Goal: Navigation & Orientation: Find specific page/section

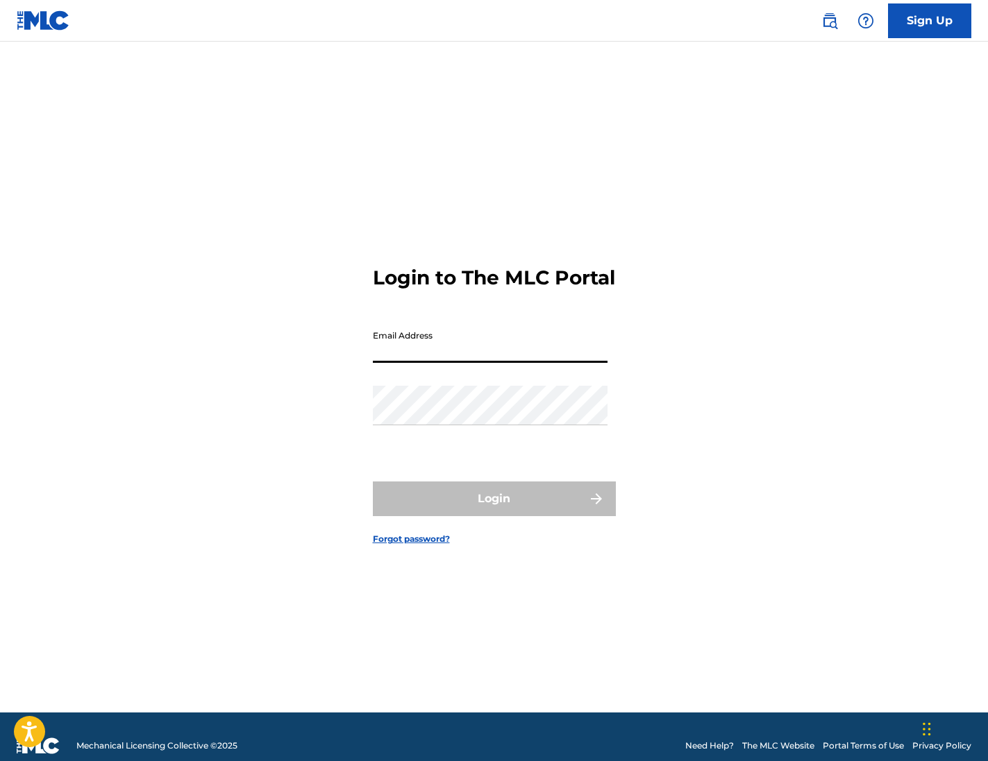
click at [427, 362] on input "Email Address" at bounding box center [490, 343] width 235 height 40
type input "[PERSON_NAME][EMAIL_ADDRESS][PERSON_NAME][DOMAIN_NAME]"
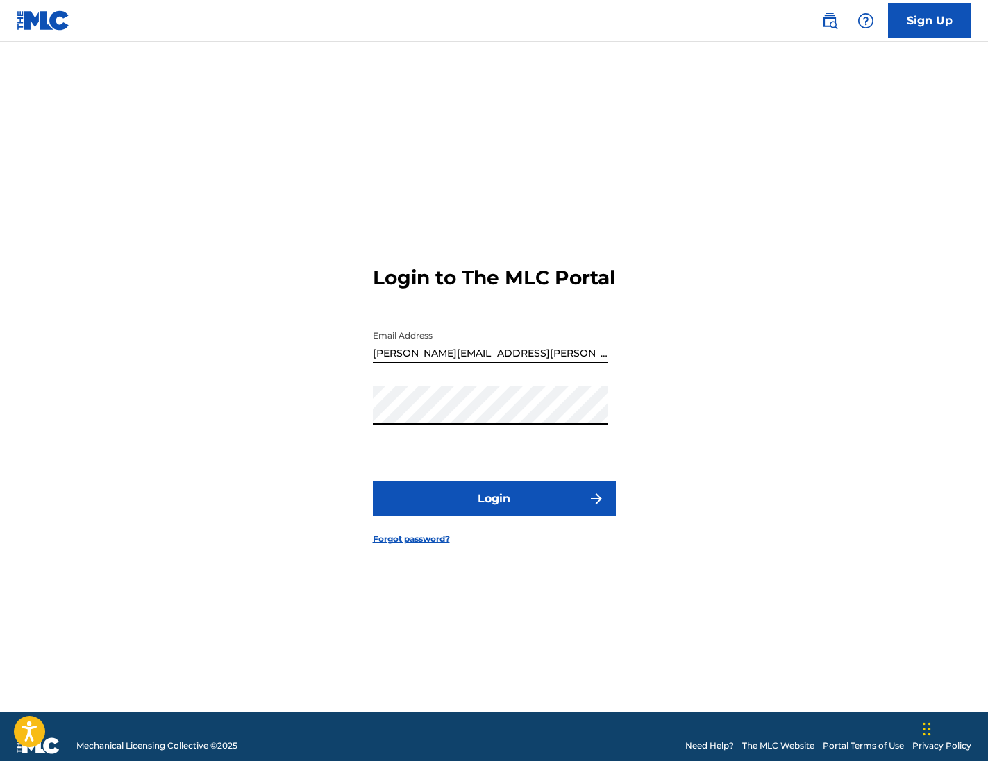
click at [497, 509] on button "Login" at bounding box center [494, 499] width 243 height 35
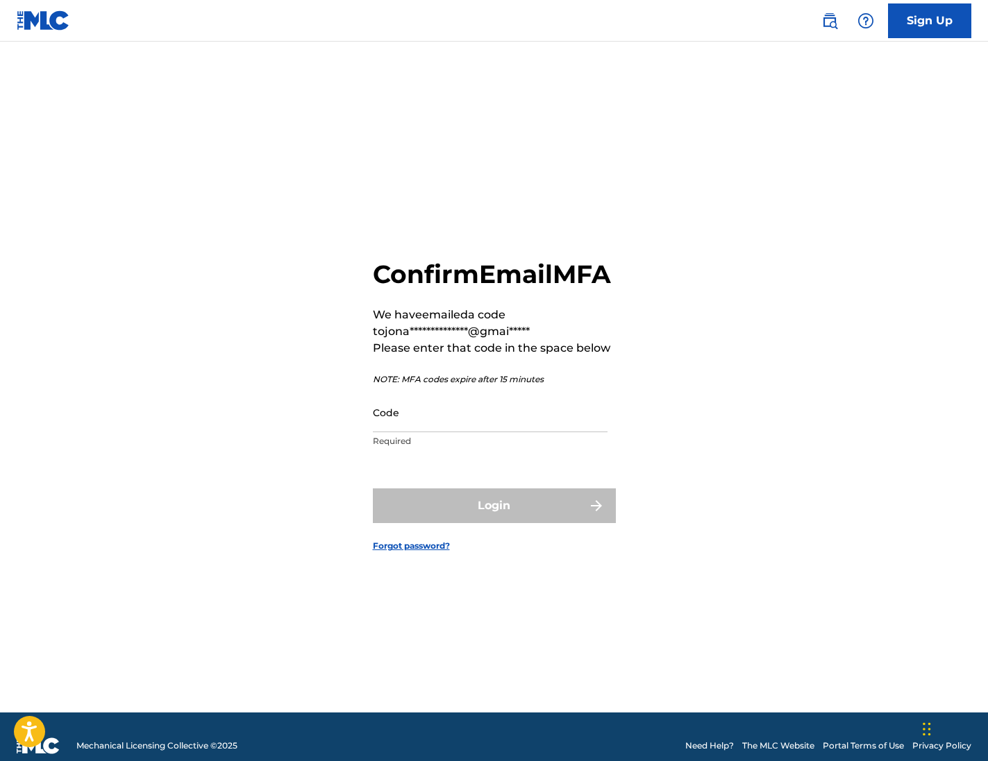
click at [471, 432] on input "Code" at bounding box center [490, 413] width 235 height 40
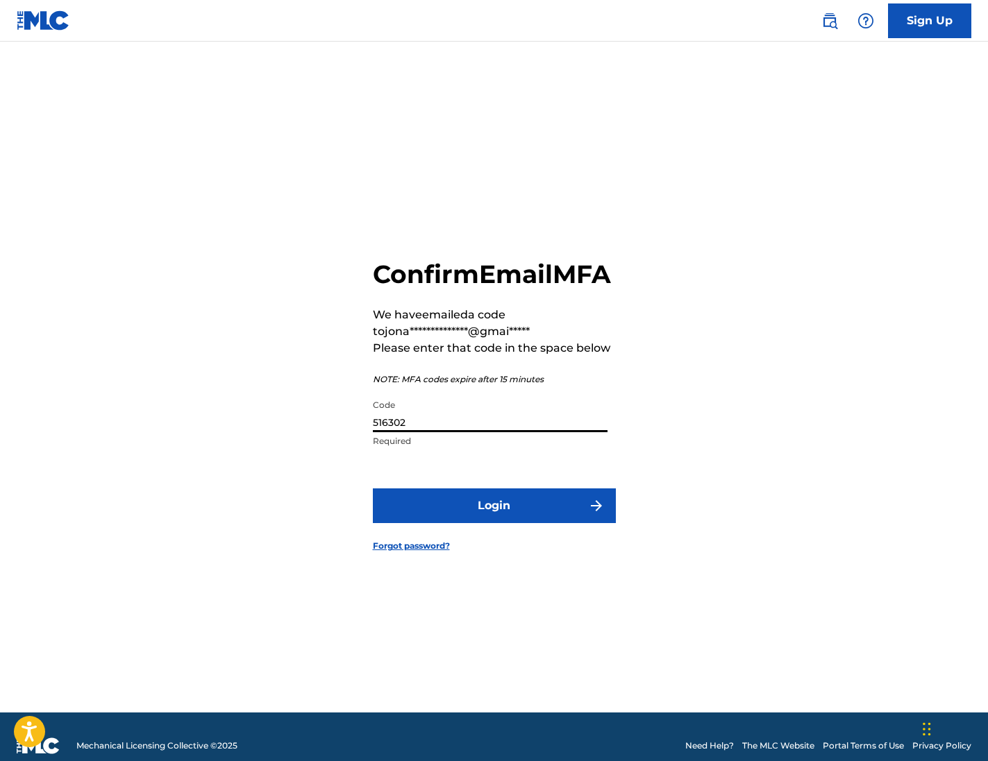
type input "516302"
click at [491, 518] on button "Login" at bounding box center [494, 506] width 243 height 35
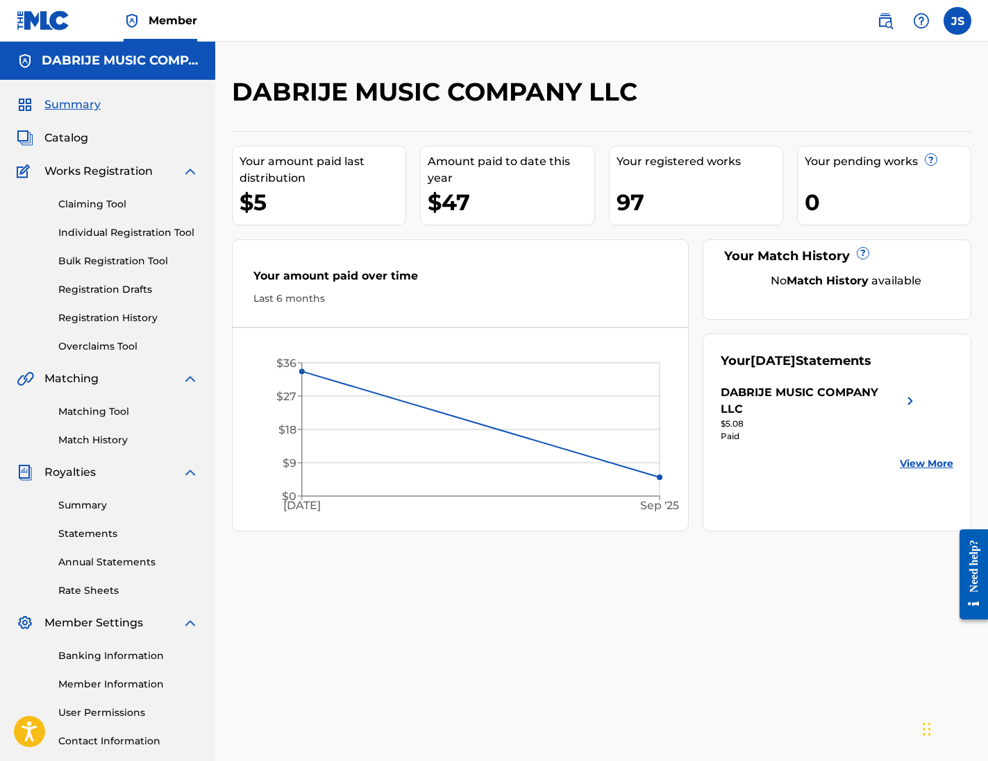
drag, startPoint x: 67, startPoint y: 137, endPoint x: 149, endPoint y: 169, distance: 88.2
click at [67, 137] on span "Catalog" at bounding box center [66, 138] width 44 height 17
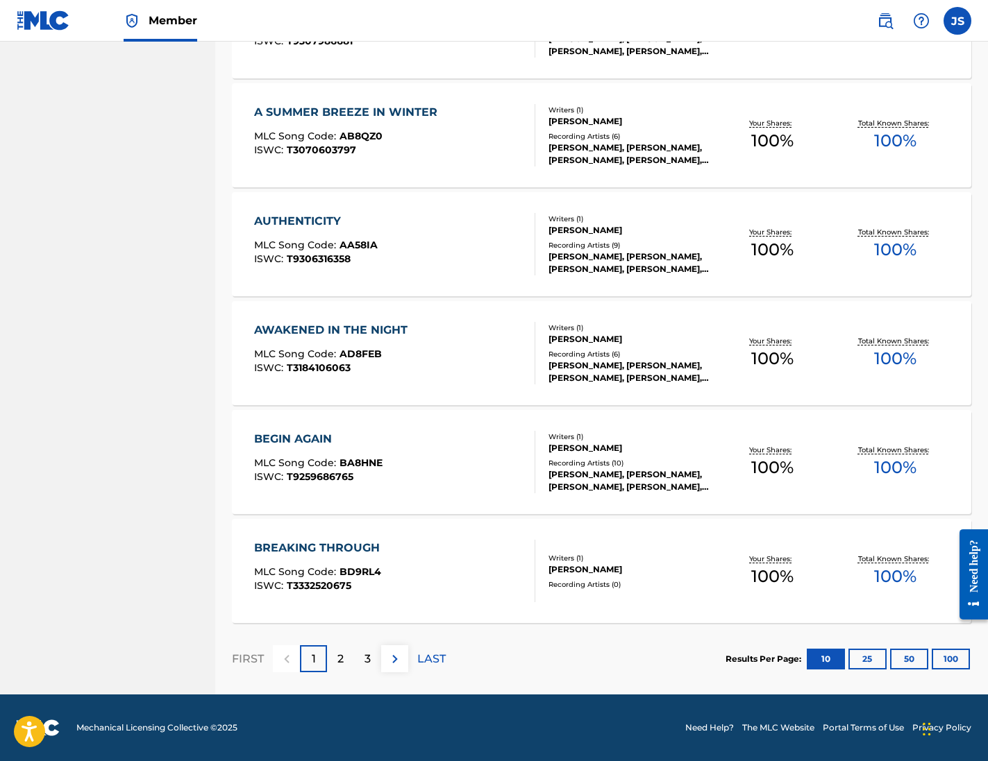
scroll to position [818, 0]
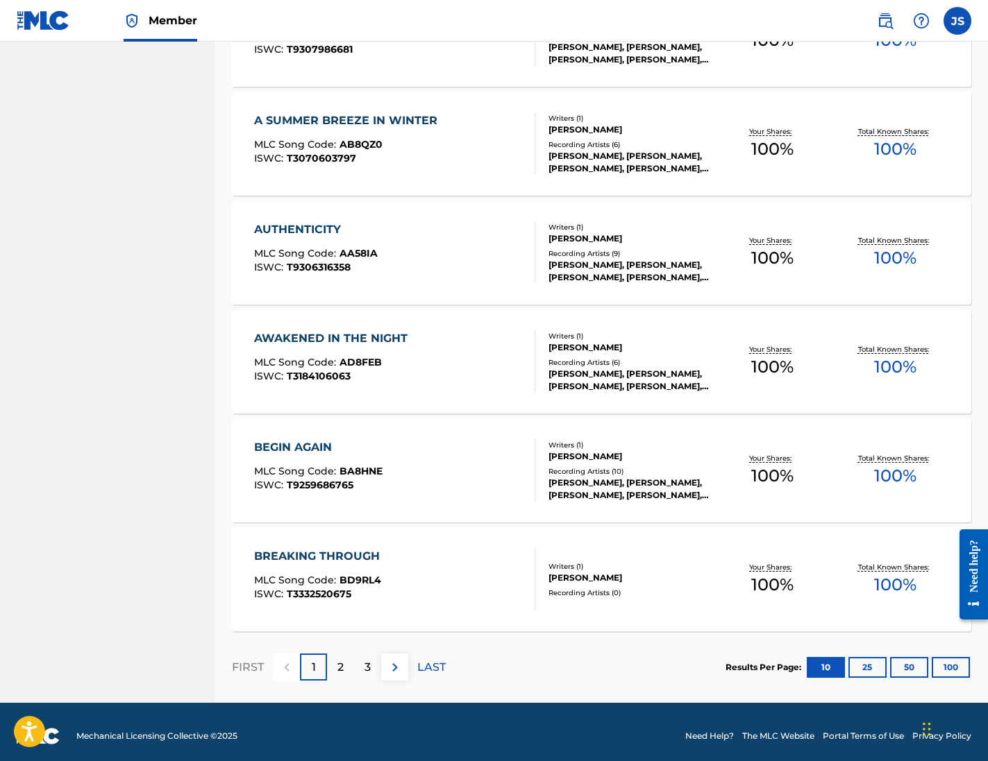
click at [947, 657] on div "Results Per Page: 10 25 50 100" at bounding box center [848, 667] width 246 height 65
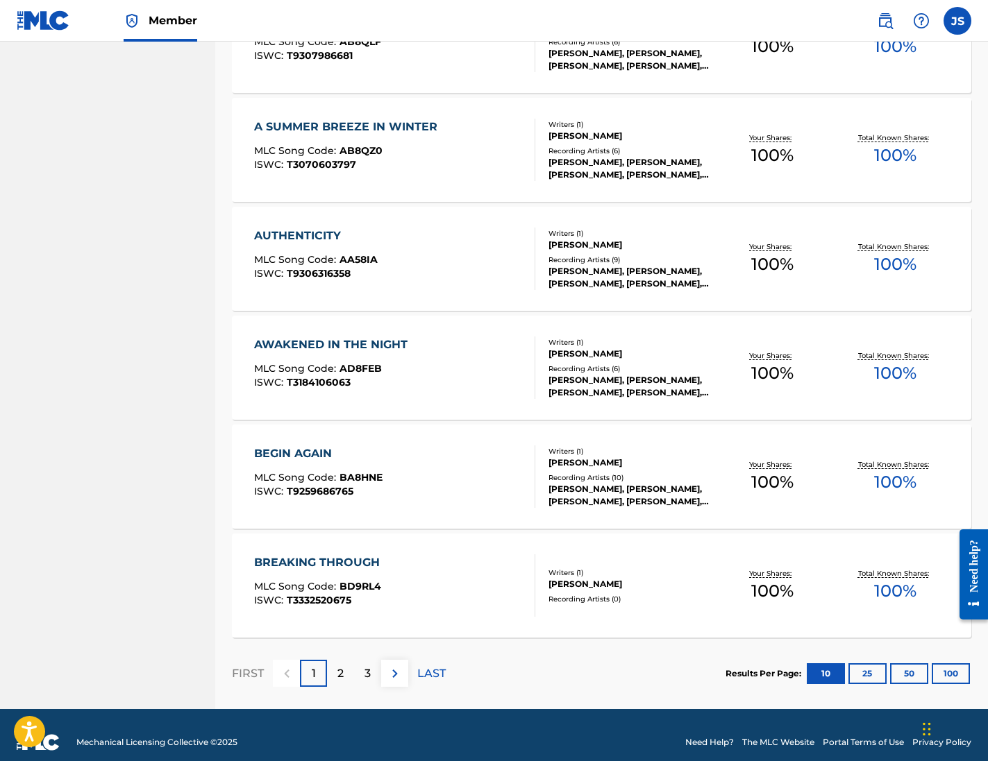
click at [953, 669] on button "100" at bounding box center [950, 674] width 38 height 21
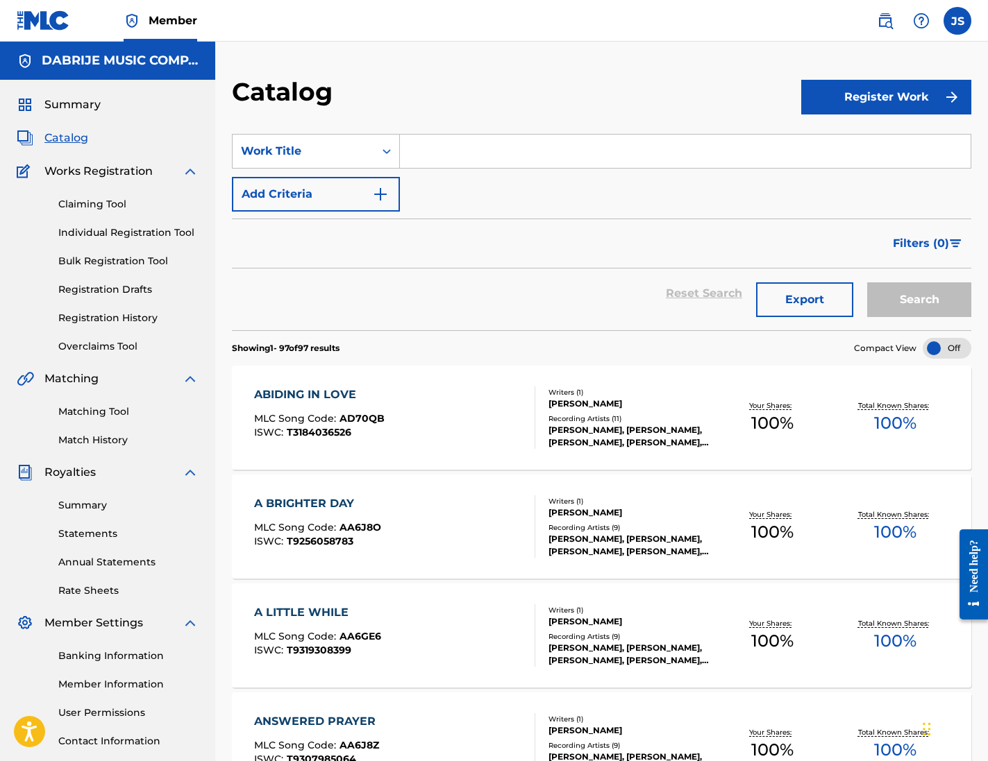
scroll to position [0, 0]
click at [957, 22] on label at bounding box center [957, 21] width 28 height 28
click at [957, 21] on input "JS [PERSON_NAME] [PERSON_NAME][EMAIL_ADDRESS][PERSON_NAME][DOMAIN_NAME] Notific…" at bounding box center [957, 21] width 0 height 0
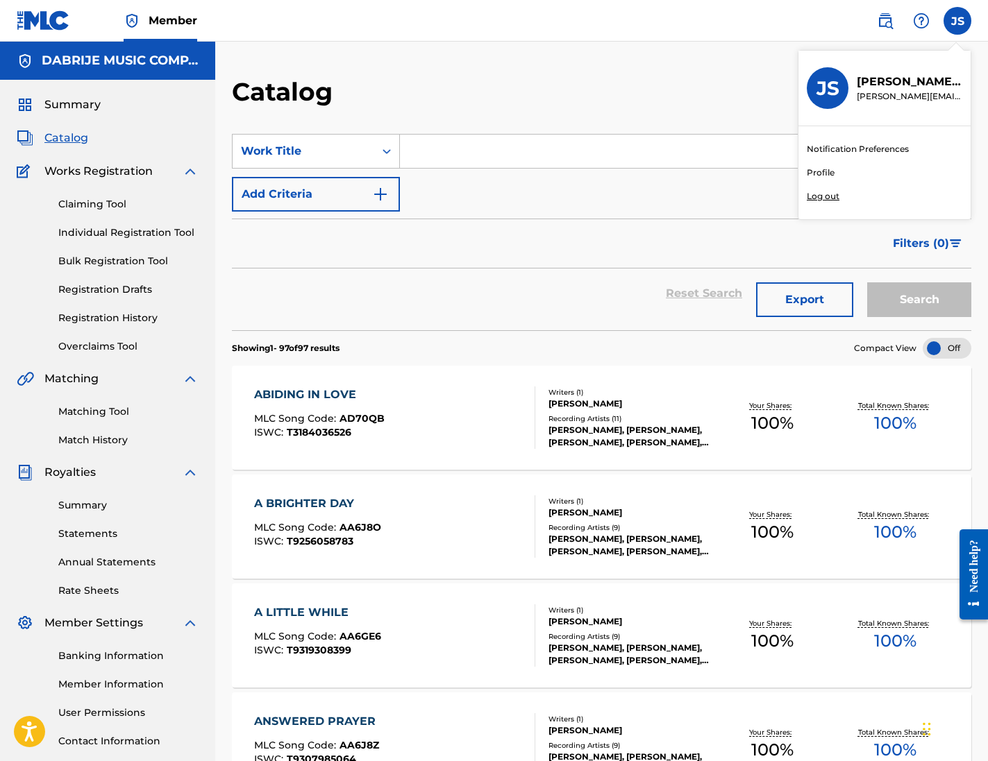
click at [826, 196] on p "Log out" at bounding box center [822, 196] width 33 height 12
click at [957, 21] on input "JS [PERSON_NAME] [PERSON_NAME][EMAIL_ADDRESS][PERSON_NAME][DOMAIN_NAME] Notific…" at bounding box center [957, 21] width 0 height 0
